Goal: Use online tool/utility: Utilize a website feature to perform a specific function

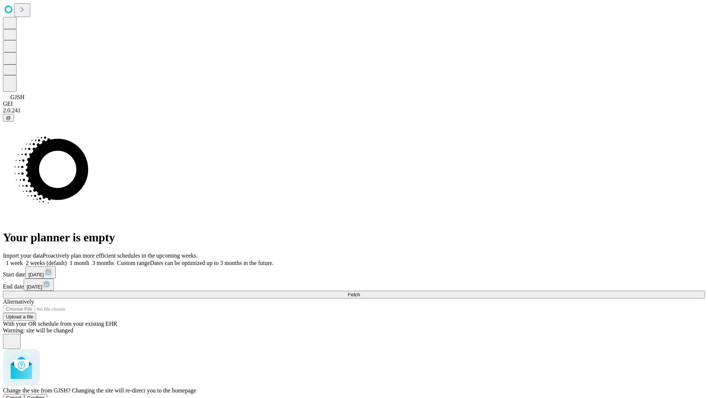
click at [45, 396] on span "Confirm" at bounding box center [35, 399] width 17 height 6
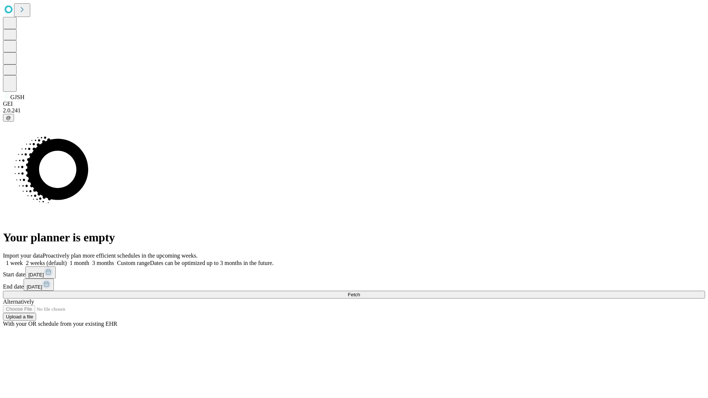
click at [23, 260] on label "1 week" at bounding box center [13, 263] width 20 height 6
click at [360, 292] on span "Fetch" at bounding box center [354, 295] width 12 height 6
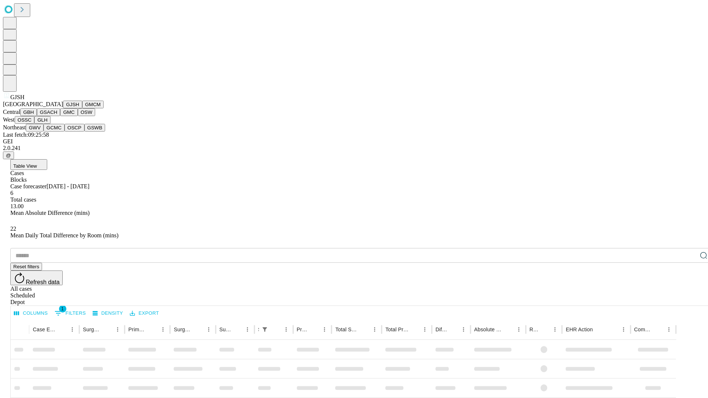
click at [82, 108] on button "GMCM" at bounding box center [92, 105] width 21 height 8
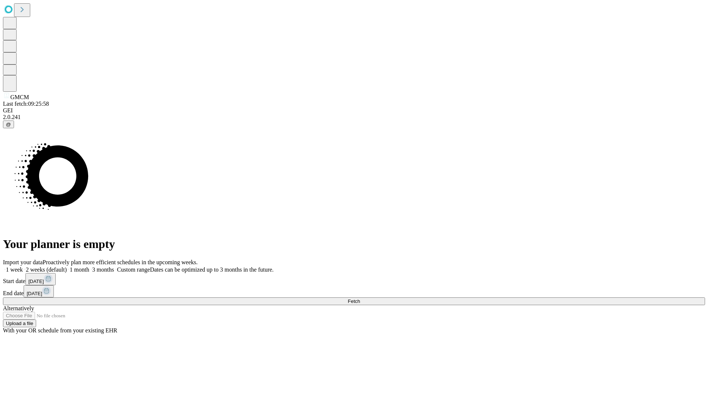
click at [23, 267] on label "1 week" at bounding box center [13, 270] width 20 height 6
click at [360, 299] on span "Fetch" at bounding box center [354, 302] width 12 height 6
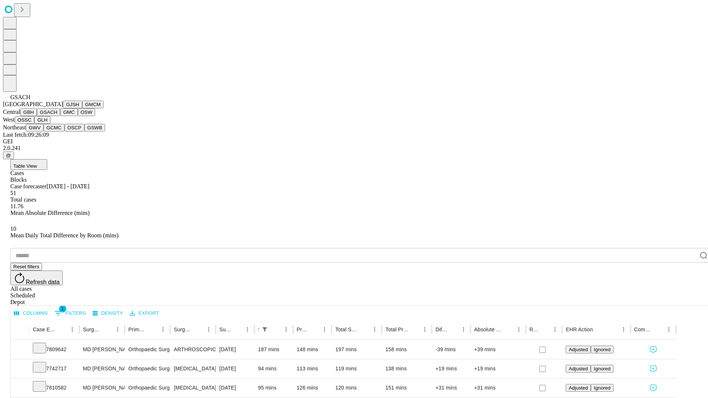
click at [60, 116] on button "GMC" at bounding box center [68, 112] width 17 height 8
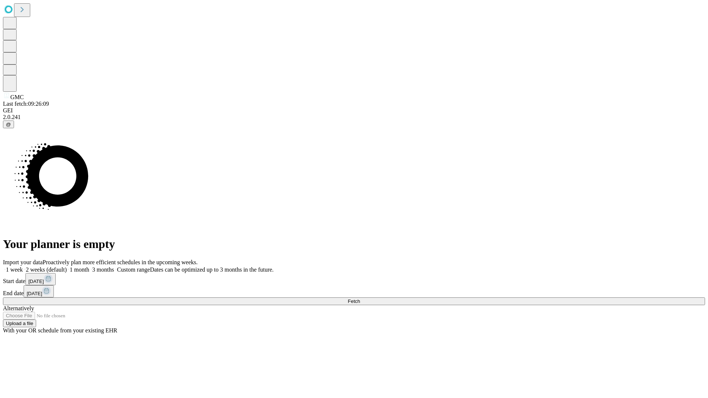
click at [23, 267] on label "1 week" at bounding box center [13, 270] width 20 height 6
click at [360, 299] on span "Fetch" at bounding box center [354, 302] width 12 height 6
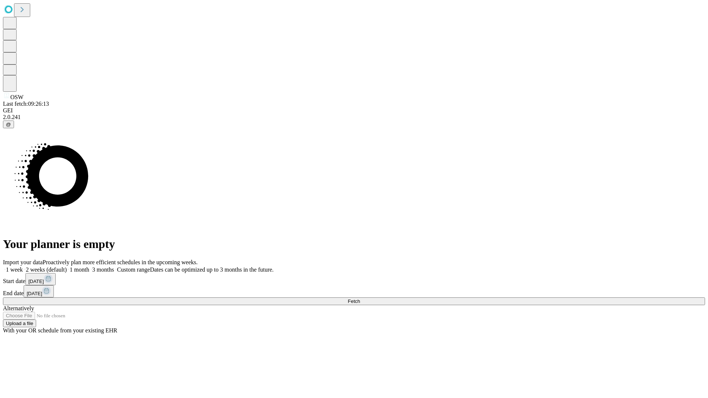
click at [360, 299] on span "Fetch" at bounding box center [354, 302] width 12 height 6
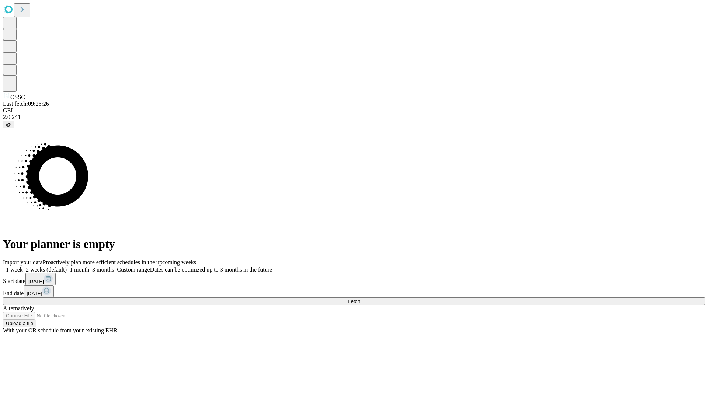
click at [23, 267] on label "1 week" at bounding box center [13, 270] width 20 height 6
click at [360, 299] on span "Fetch" at bounding box center [354, 302] width 12 height 6
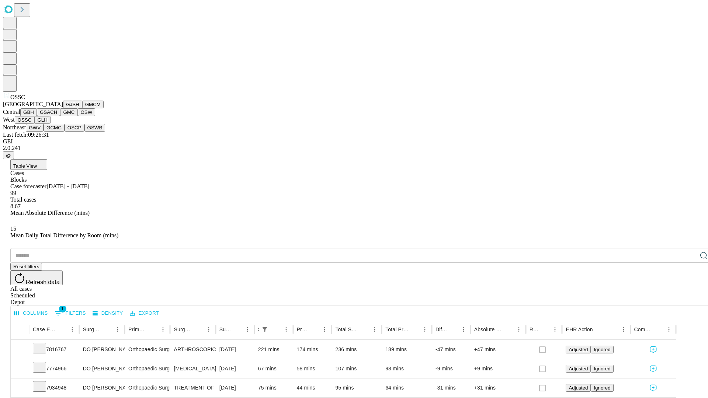
click at [50, 124] on button "GLH" at bounding box center [42, 120] width 16 height 8
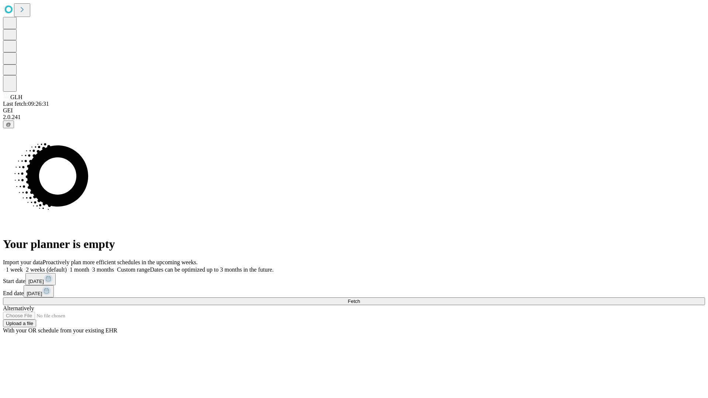
click at [23, 267] on label "1 week" at bounding box center [13, 270] width 20 height 6
click at [360, 299] on span "Fetch" at bounding box center [354, 302] width 12 height 6
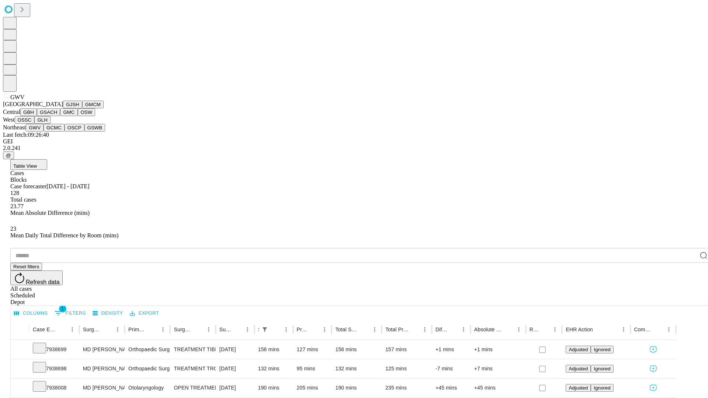
click at [57, 132] on button "GCMC" at bounding box center [54, 128] width 21 height 8
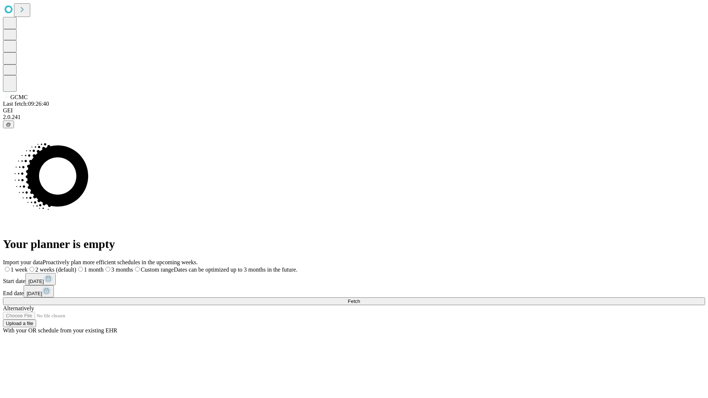
click at [28, 267] on label "1 week" at bounding box center [15, 270] width 25 height 6
click at [360, 299] on span "Fetch" at bounding box center [354, 302] width 12 height 6
click at [23, 267] on label "1 week" at bounding box center [13, 270] width 20 height 6
click at [360, 299] on span "Fetch" at bounding box center [354, 302] width 12 height 6
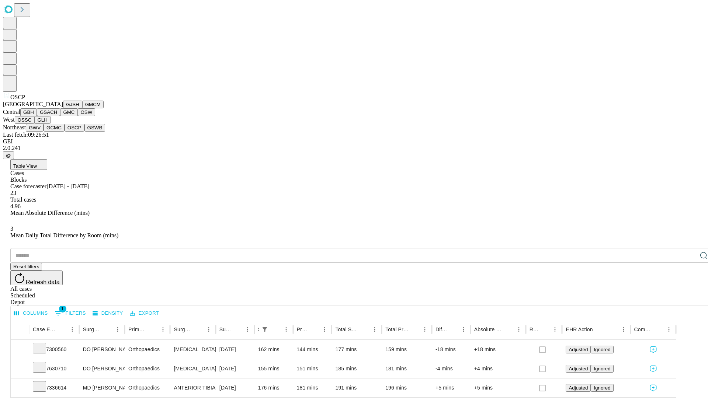
click at [84, 132] on button "GSWB" at bounding box center [94, 128] width 21 height 8
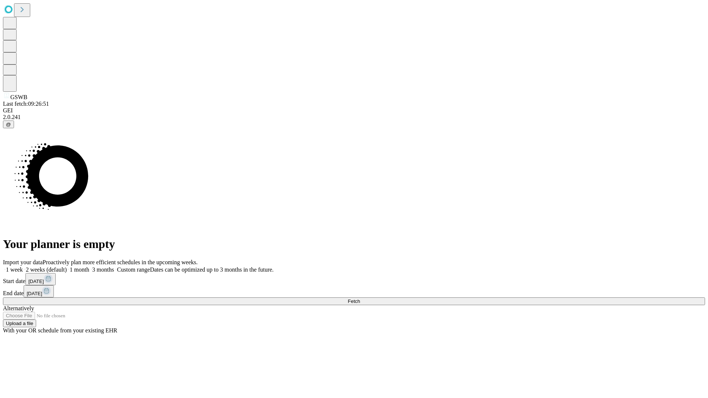
click at [23, 267] on label "1 week" at bounding box center [13, 270] width 20 height 6
click at [360, 299] on span "Fetch" at bounding box center [354, 302] width 12 height 6
